Goal: Task Accomplishment & Management: Manage account settings

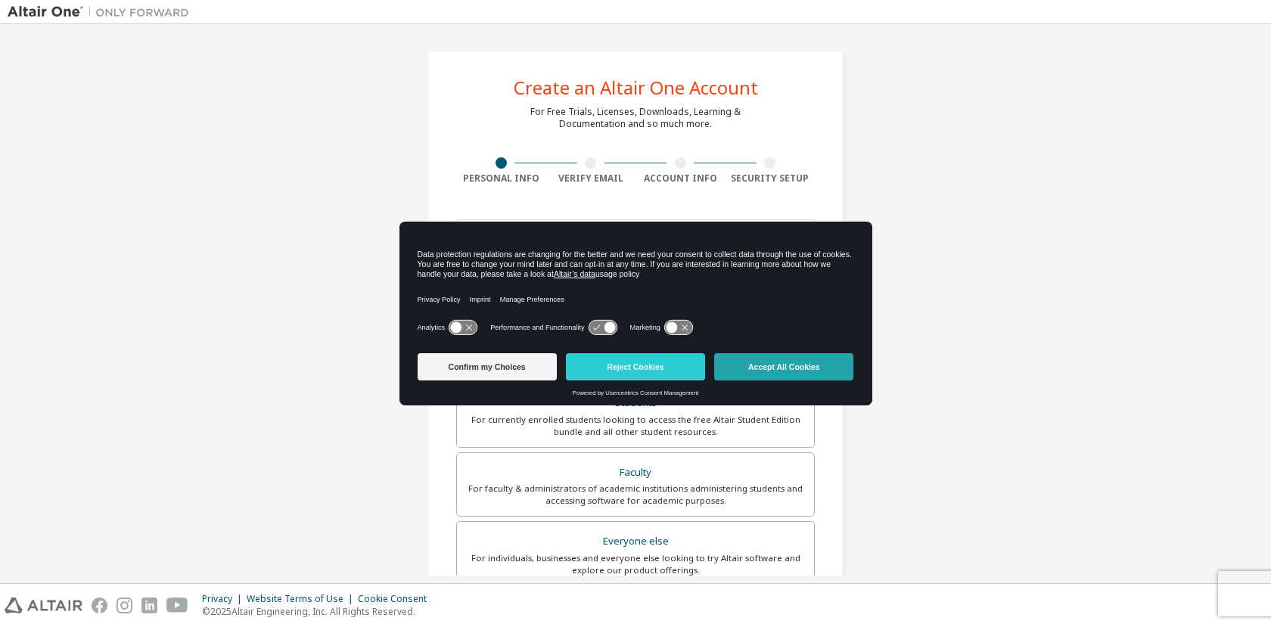
click at [800, 367] on button "Accept All Cookies" at bounding box center [783, 366] width 139 height 27
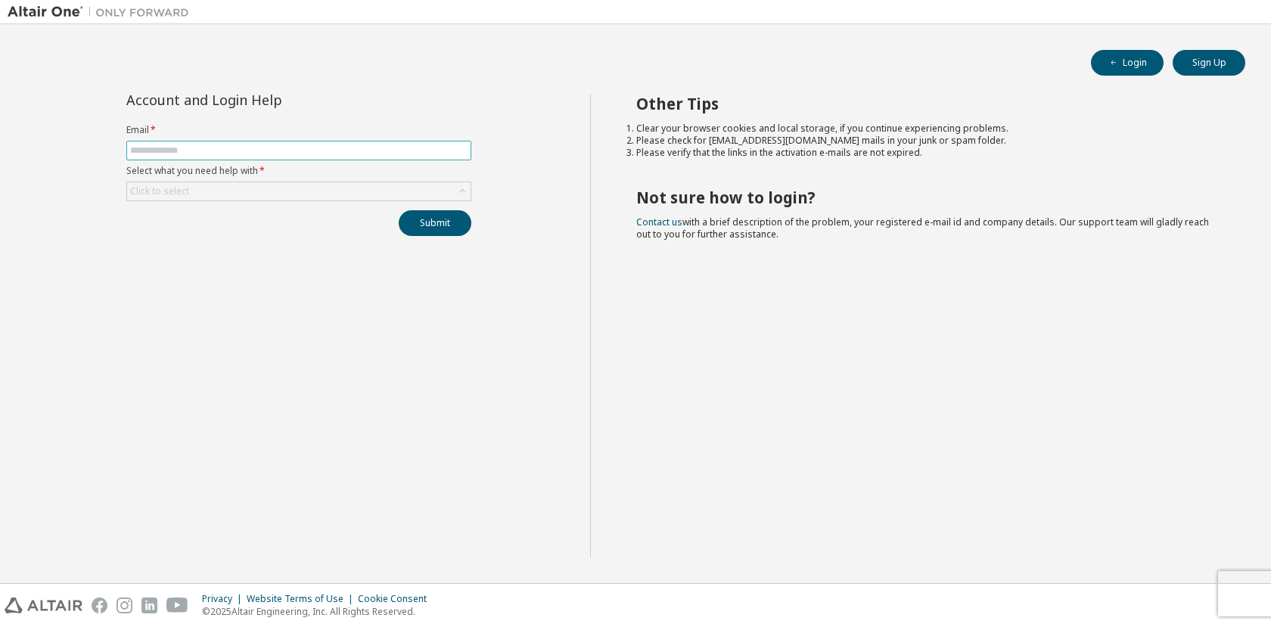
click at [255, 154] on input "text" at bounding box center [298, 150] width 337 height 12
type input "**********"
click at [368, 194] on div "Click to select" at bounding box center [298, 191] width 343 height 18
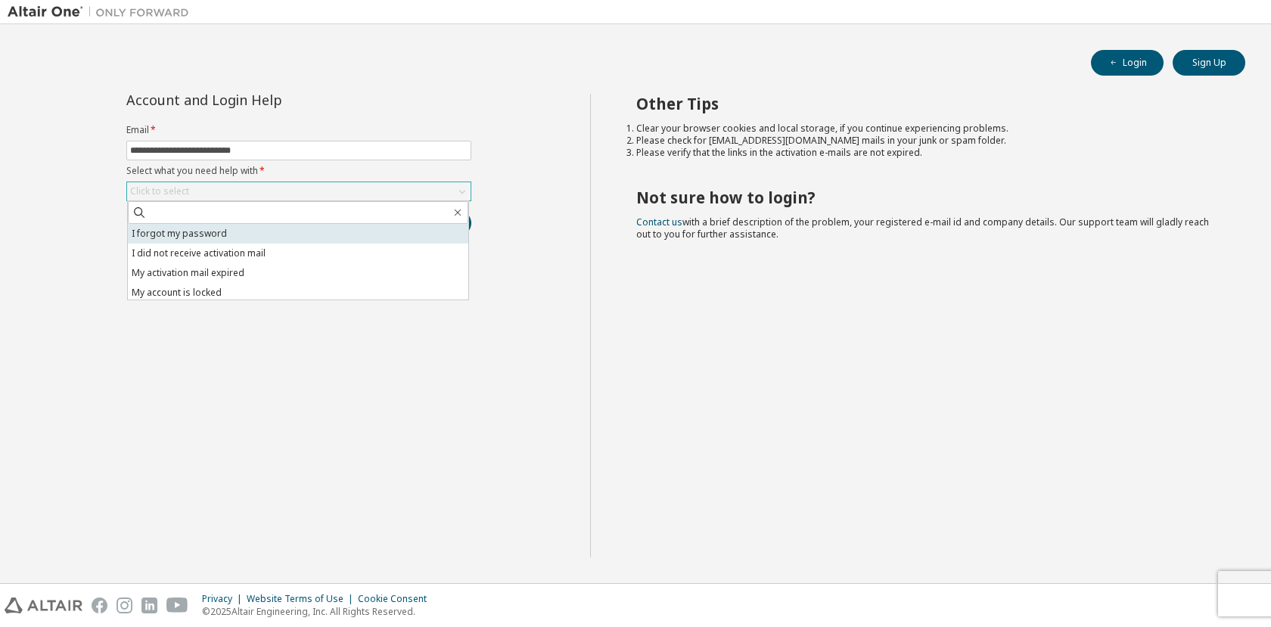
click at [201, 234] on li "I forgot my password" at bounding box center [298, 234] width 340 height 20
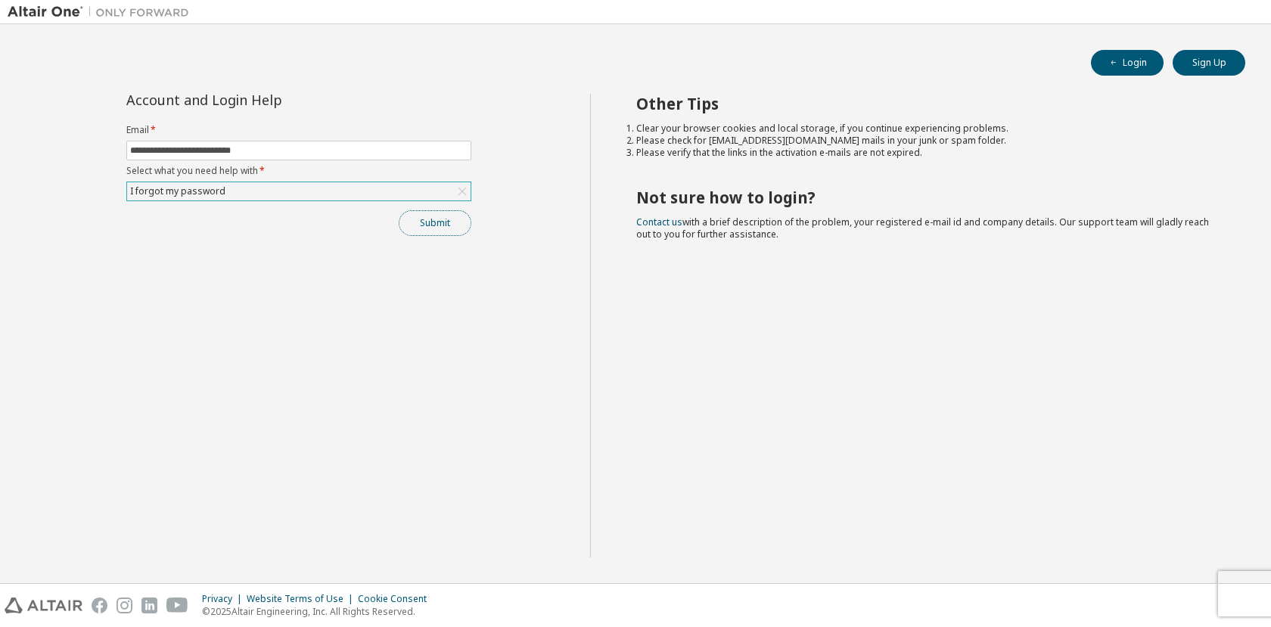
click at [421, 222] on button "Submit" at bounding box center [435, 223] width 73 height 26
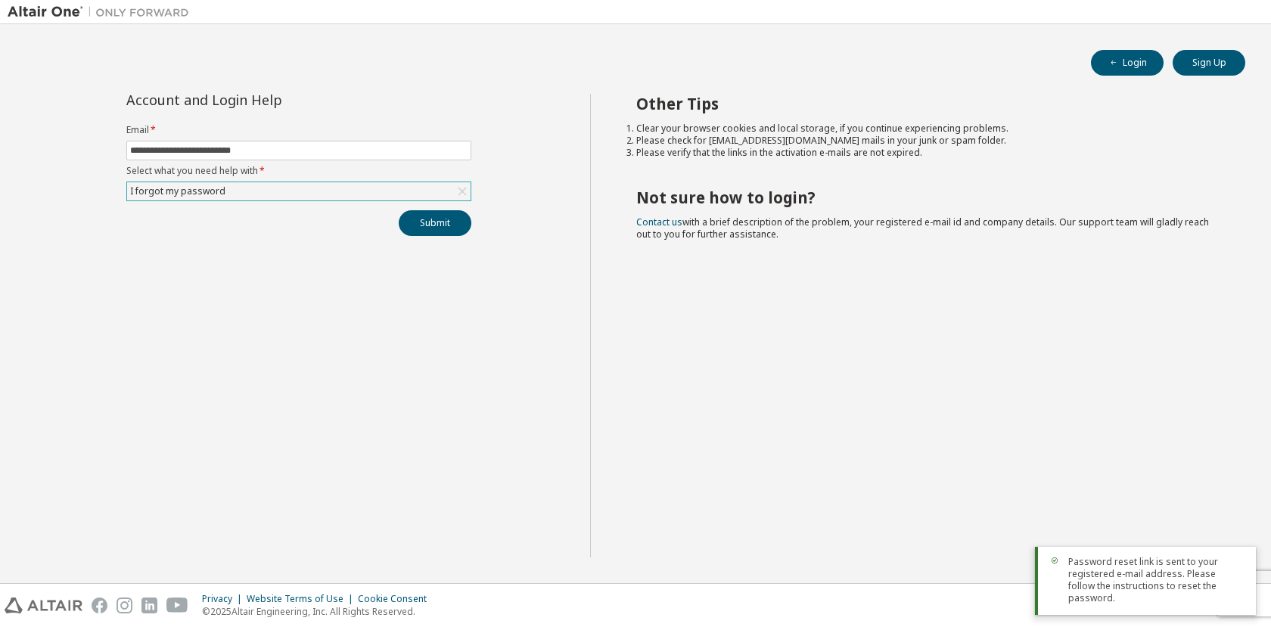
click at [1165, 584] on span "Password reset link is sent to your registered e-mail address. Please follow th…" at bounding box center [1155, 580] width 175 height 48
click at [437, 231] on button "Submit" at bounding box center [435, 223] width 73 height 26
